Goal: Contribute content: Contribute content

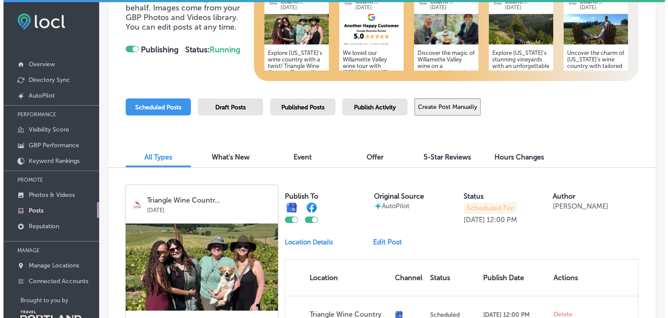
scroll to position [114, 0]
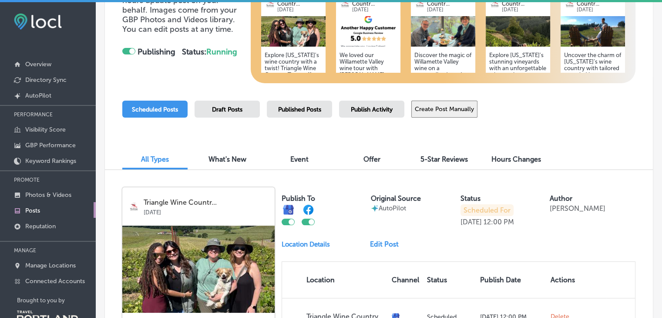
click at [365, 36] on img at bounding box center [368, 31] width 64 height 30
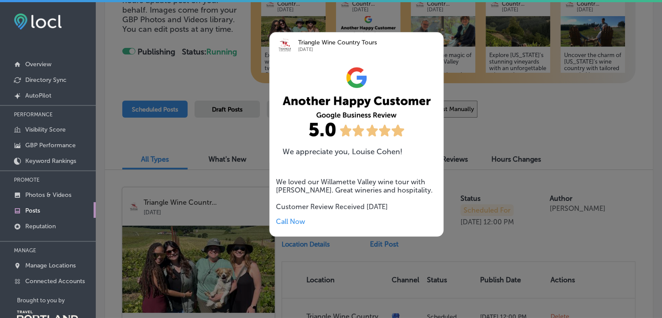
scroll to position [119, 0]
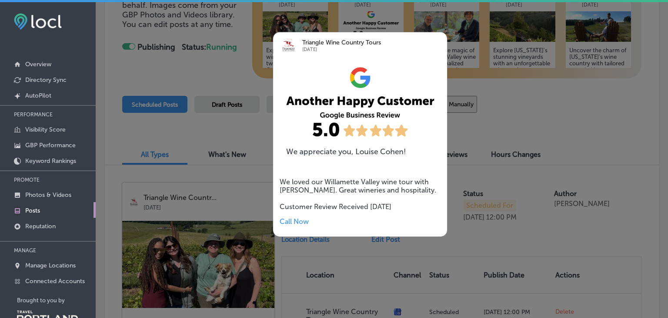
click at [580, 110] on div at bounding box center [334, 159] width 668 height 318
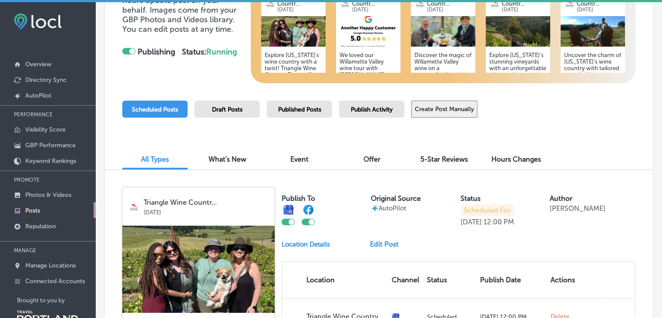
scroll to position [5, 0]
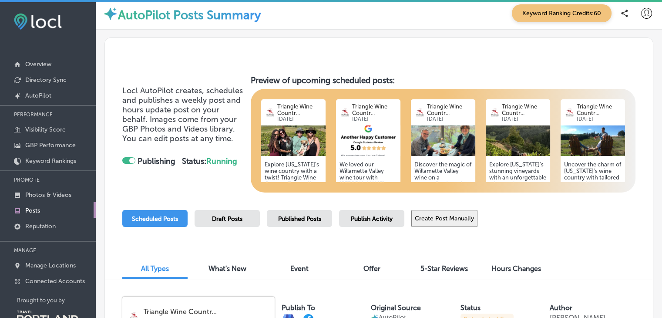
click at [384, 107] on p "Triangle Wine Countr..." at bounding box center [374, 109] width 45 height 13
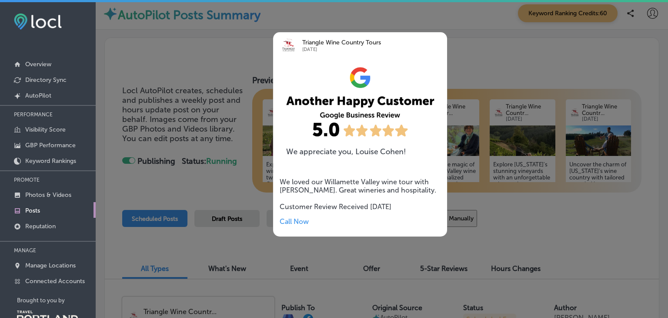
click at [505, 57] on div at bounding box center [334, 159] width 668 height 318
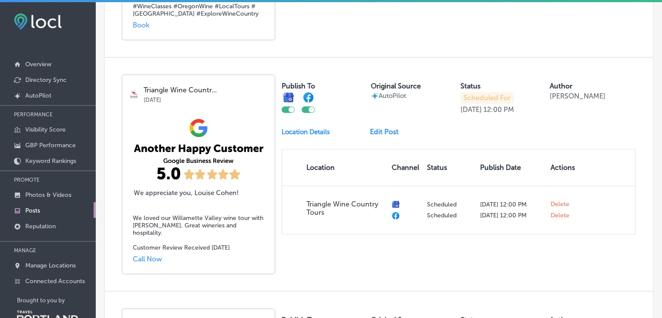
scroll to position [489, 0]
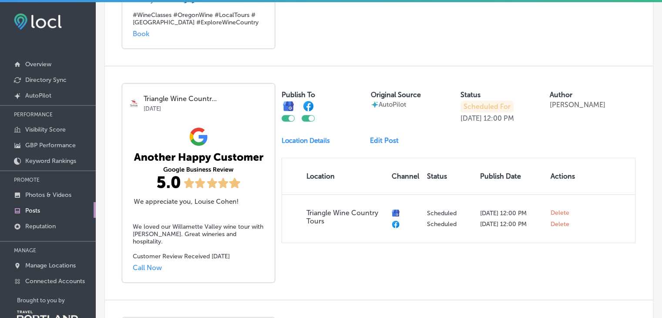
click at [381, 144] on link "Edit Post" at bounding box center [388, 140] width 36 height 8
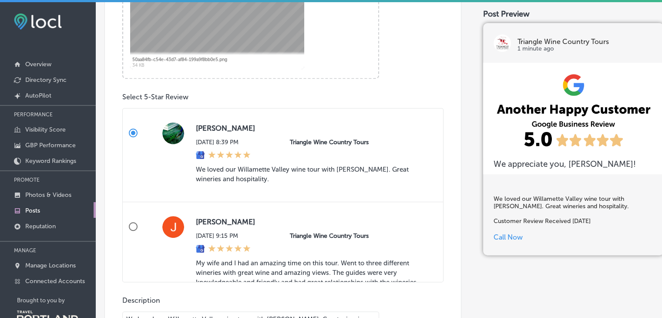
scroll to position [383, 0]
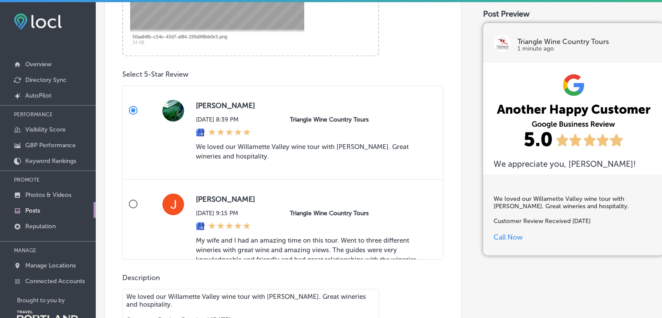
click at [134, 200] on input "Jason Werth Mon, Aug 4, 2025 9:15 PM Triangle Wine Country Tours Get More Revie…" at bounding box center [133, 203] width 21 height 21
radio input "true"
type textarea "My wife and I had an amazing time on this tour. Went to three different winerie…"
radio input "false"
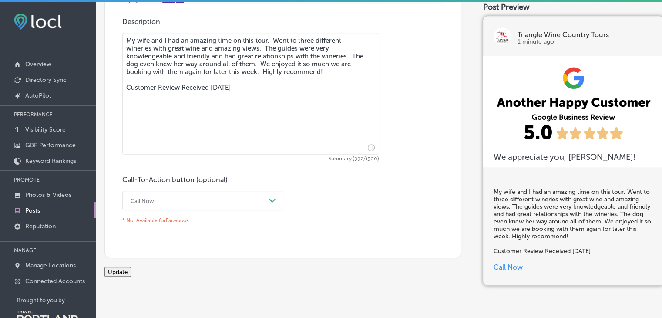
scroll to position [645, 0]
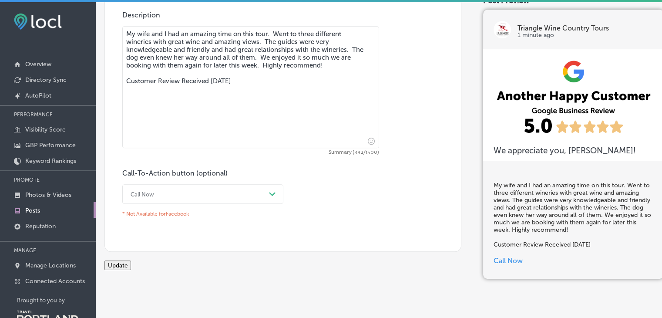
click at [217, 199] on div "Call Now" at bounding box center [195, 193] width 139 height 13
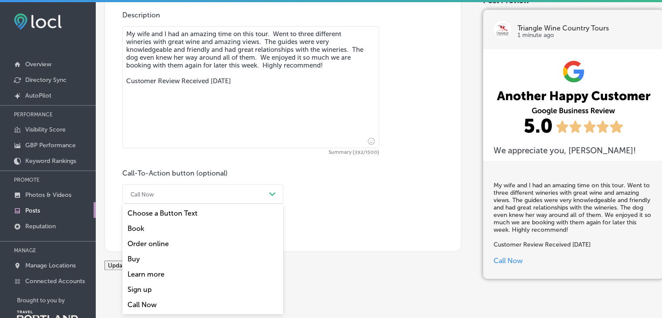
click at [142, 226] on div "Book" at bounding box center [202, 228] width 161 height 15
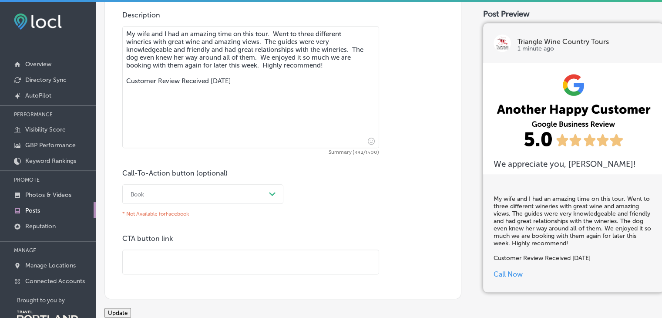
click at [164, 264] on input "text" at bounding box center [251, 262] width 256 height 24
paste input "https://trianglewinecountry.com/wine-tours/"
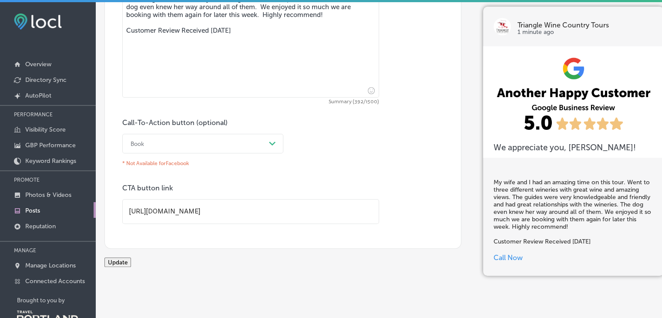
type input "https://trianglewinecountry.com/wine-tours/"
click at [131, 260] on button "Update" at bounding box center [117, 262] width 27 height 10
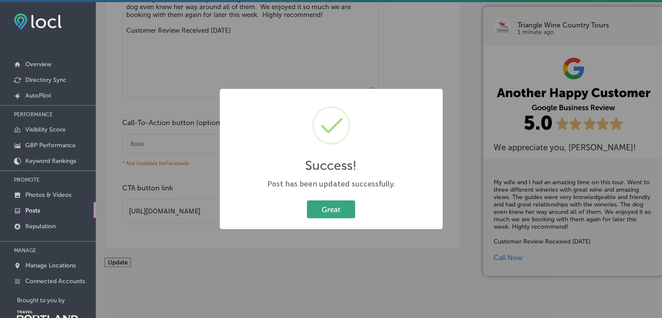
click at [333, 212] on button "Great" at bounding box center [331, 209] width 48 height 18
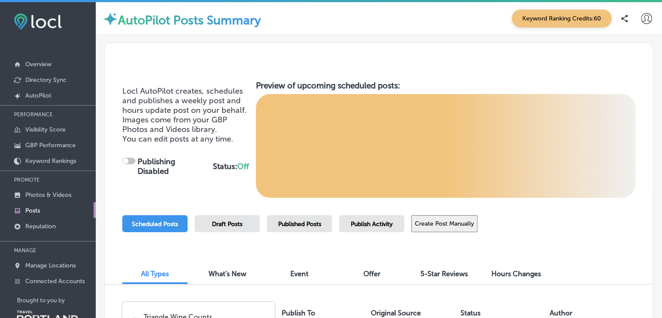
checkbox input "true"
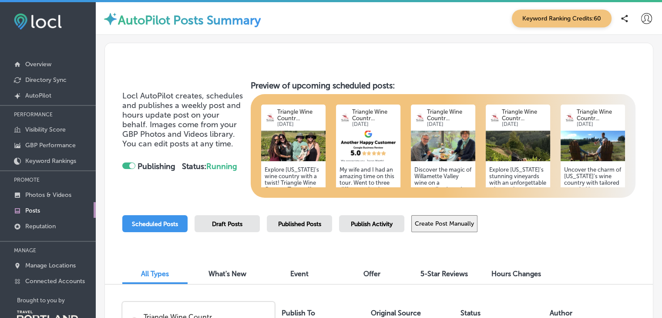
click at [447, 226] on button "Create Post Manually" at bounding box center [444, 223] width 66 height 17
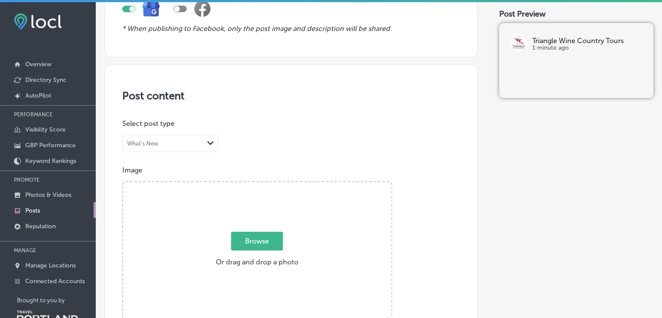
scroll to position [223, 0]
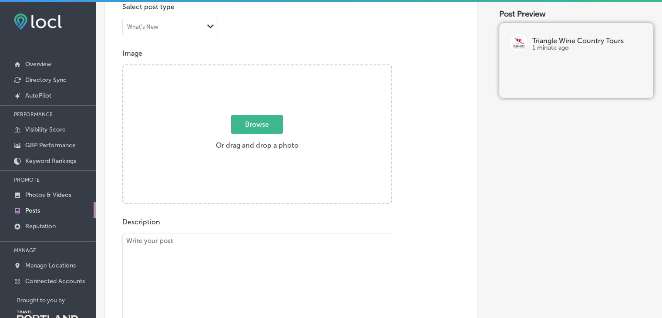
click at [258, 118] on span "Browse" at bounding box center [257, 124] width 52 height 19
click at [258, 68] on input "Browse Or drag and drop a photo" at bounding box center [257, 66] width 268 height 3
type input "C:\fakepath\IMG_6530.jpg"
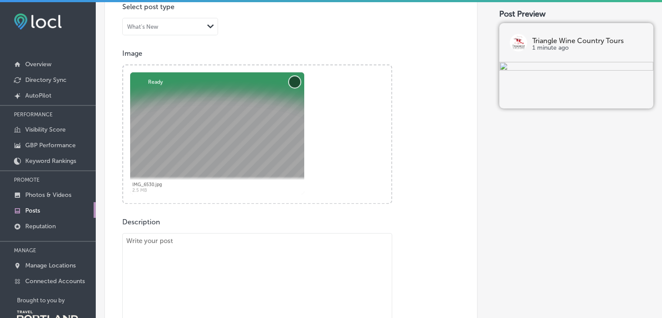
click at [292, 80] on button "Remove" at bounding box center [294, 81] width 11 height 11
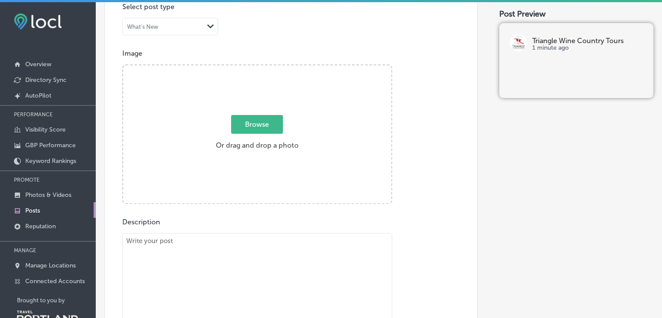
click at [257, 127] on span "Browse" at bounding box center [257, 124] width 52 height 19
click at [257, 68] on input "Browse Or drag and drop a photo" at bounding box center [257, 66] width 268 height 3
type input "C:\fakepath\Triangle Wine Tours-2532 (1).jpg"
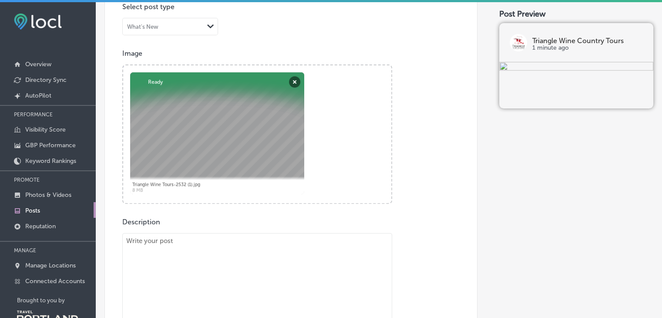
click at [201, 134] on div at bounding box center [217, 133] width 174 height 122
click at [592, 72] on img at bounding box center [576, 67] width 154 height 10
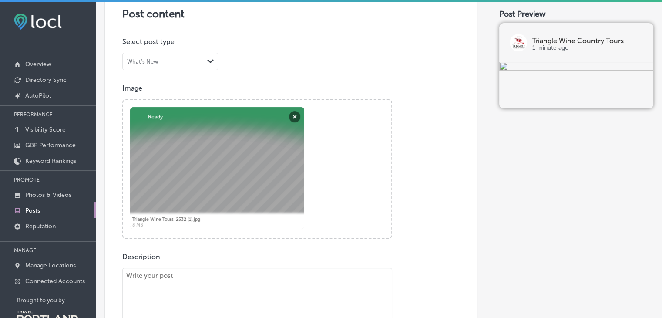
scroll to position [185, 0]
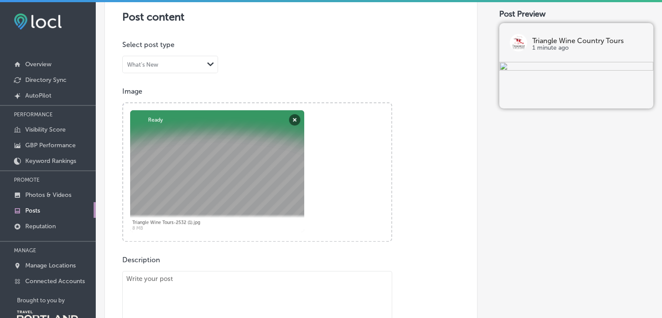
click at [231, 145] on div at bounding box center [217, 171] width 174 height 122
drag, startPoint x: 243, startPoint y: 167, endPoint x: 244, endPoint y: 117, distance: 50.1
click at [244, 117] on div at bounding box center [217, 171] width 174 height 122
click at [592, 72] on img at bounding box center [576, 67] width 154 height 10
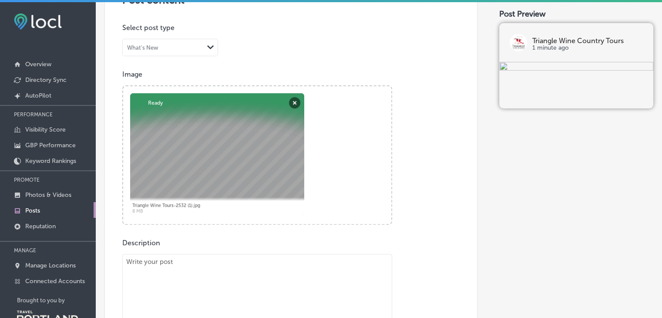
scroll to position [209, 0]
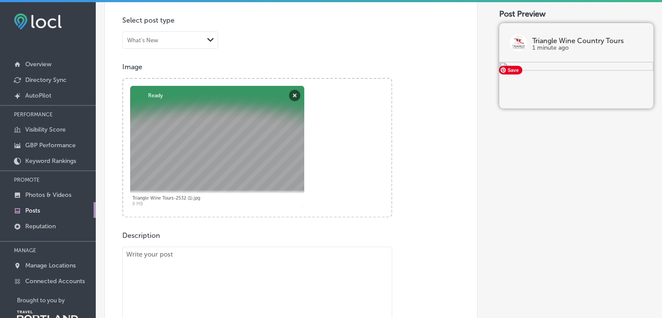
click at [602, 72] on img at bounding box center [576, 67] width 154 height 10
click at [580, 72] on img at bounding box center [576, 67] width 154 height 10
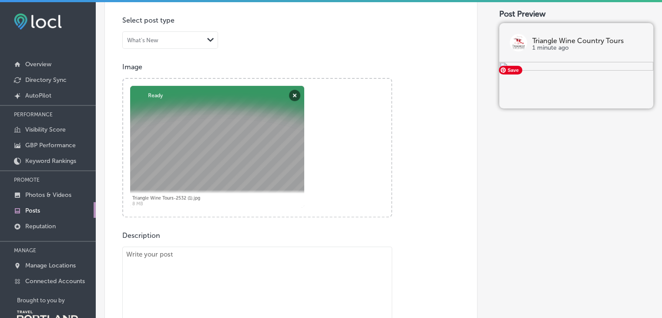
click at [580, 72] on img at bounding box center [576, 67] width 154 height 10
click at [294, 91] on button "Remove" at bounding box center [294, 95] width 11 height 11
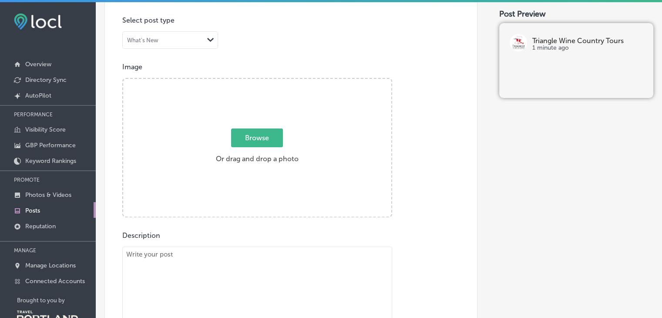
click at [266, 141] on span "Browse" at bounding box center [257, 137] width 52 height 19
click at [266, 81] on input "Browse Or drag and drop a photo" at bounding box center [257, 80] width 268 height 3
type input "C:\fakepath\Triangle Wine Country Tours-2522.jpg"
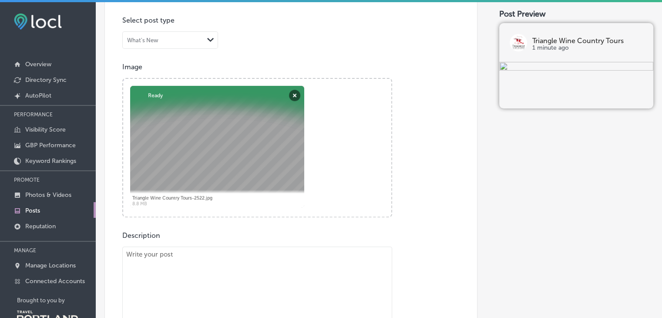
click at [178, 254] on textarea at bounding box center [257, 307] width 270 height 122
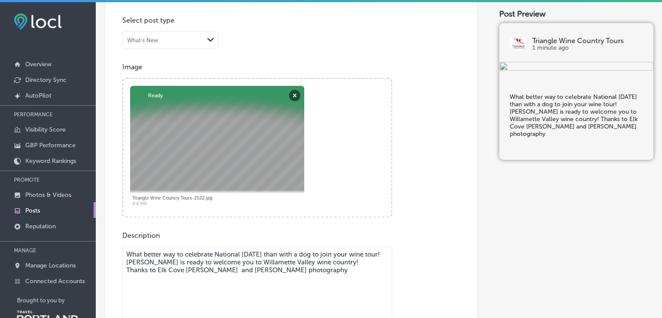
click at [253, 272] on textarea "What better way to celebrate National Dog Day than with a dog to join your wine…" at bounding box center [257, 307] width 270 height 122
click at [293, 268] on textarea "What better way to celebrate National Dog Day than with a dog to join your wine…" at bounding box center [257, 307] width 270 height 122
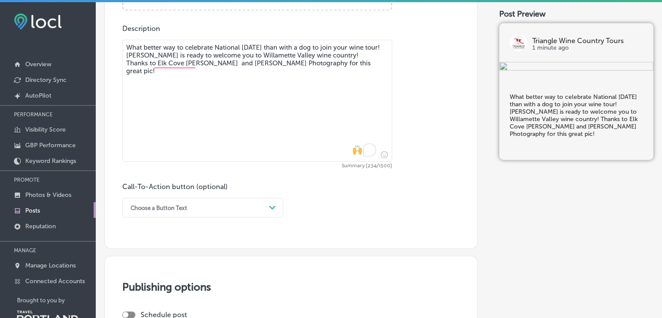
scroll to position [527, 0]
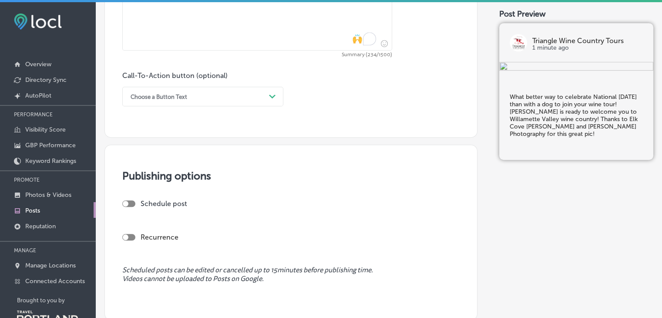
type textarea "What better way to celebrate National Dog Day than with a dog to join your wine…"
click at [226, 101] on div "Choose a Button Text" at bounding box center [195, 96] width 139 height 13
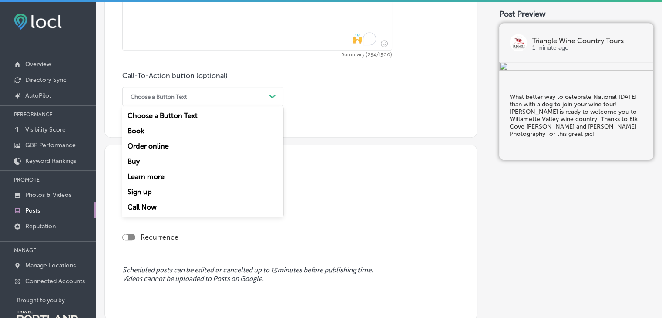
click at [150, 176] on div "Learn more" at bounding box center [202, 176] width 161 height 15
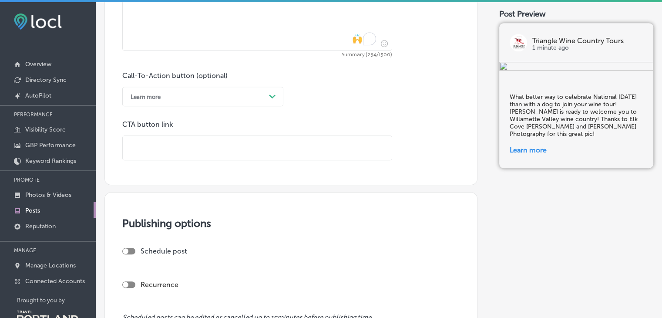
click at [165, 145] on input "text" at bounding box center [257, 148] width 269 height 24
click at [181, 157] on input "text" at bounding box center [257, 148] width 269 height 24
paste input "https://trianglewinecountry.com/"
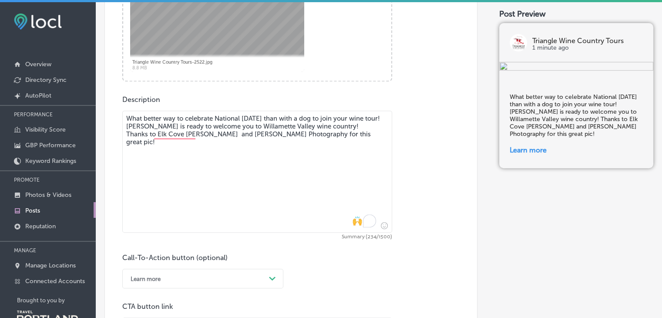
scroll to position [285, 0]
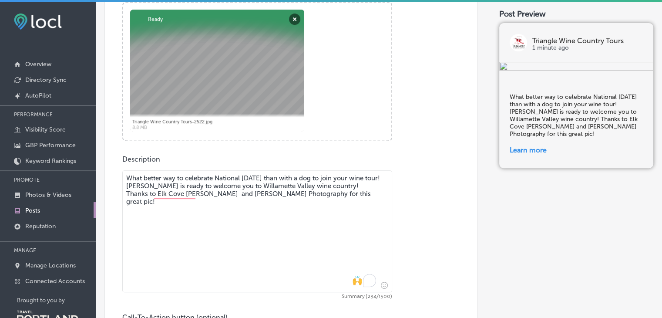
type input "https://trianglewinecountry.com/"
click at [141, 183] on textarea "What better way to celebrate National Dog Day than with a dog to join your wine…" at bounding box center [257, 231] width 270 height 122
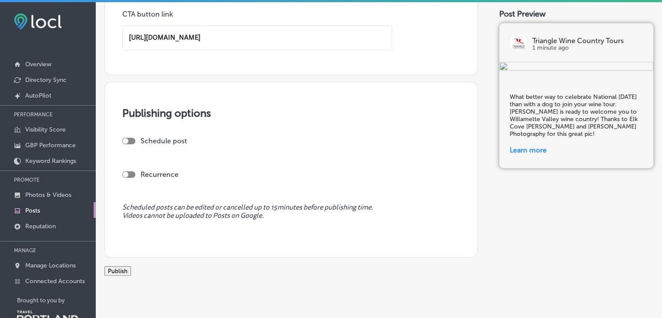
scroll to position [646, 0]
type textarea "What better way to celebrate National Dog Day than with a dog to join your wine…"
click at [131, 266] on button "Publish" at bounding box center [117, 271] width 27 height 10
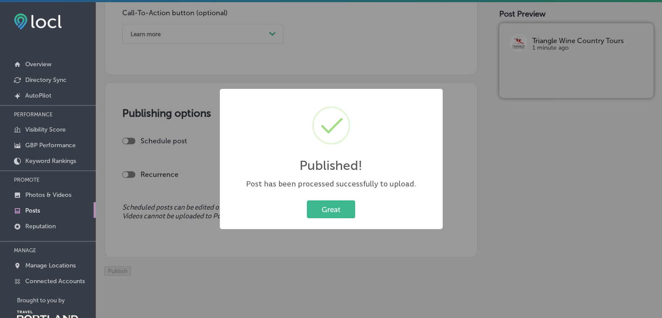
scroll to position [600, 0]
click at [338, 211] on button "Great" at bounding box center [331, 209] width 48 height 18
